Goal: Information Seeking & Learning: Learn about a topic

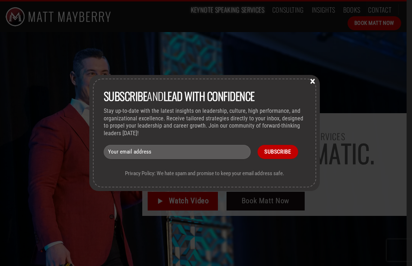
click at [315, 80] on button "×" at bounding box center [312, 80] width 11 height 6
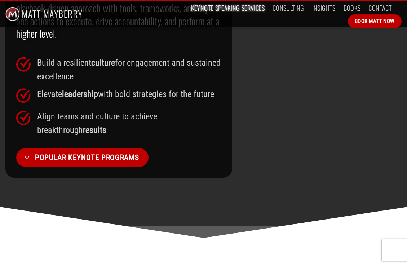
scroll to position [720, 0]
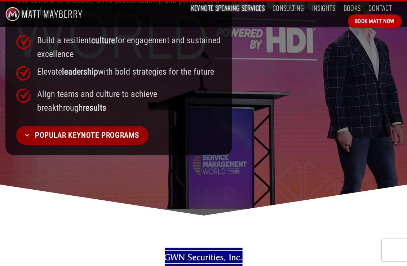
click at [107, 129] on span "Popular Keynote Programs" at bounding box center [87, 135] width 104 height 12
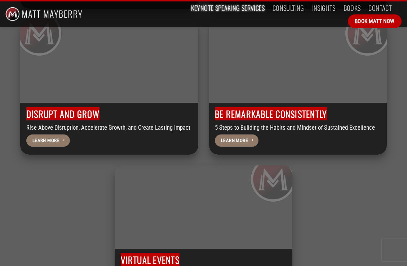
scroll to position [2268, 0]
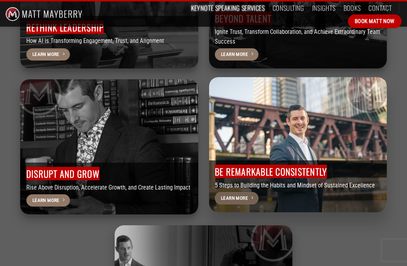
click at [240, 194] on span "Learn More" at bounding box center [234, 198] width 27 height 8
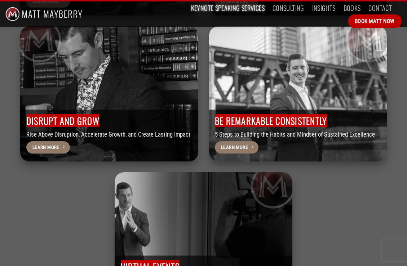
scroll to position [2343, 0]
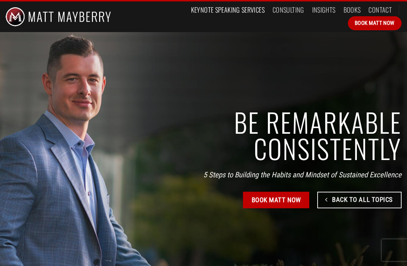
click at [191, 12] on link "Keynote Speaking Services" at bounding box center [227, 9] width 73 height 13
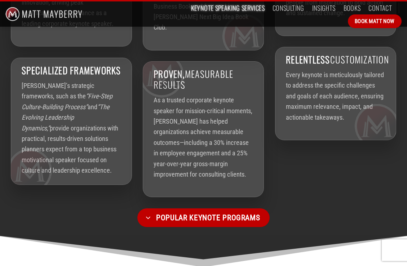
scroll to position [1501, 0]
